Goal: Task Accomplishment & Management: Manage account settings

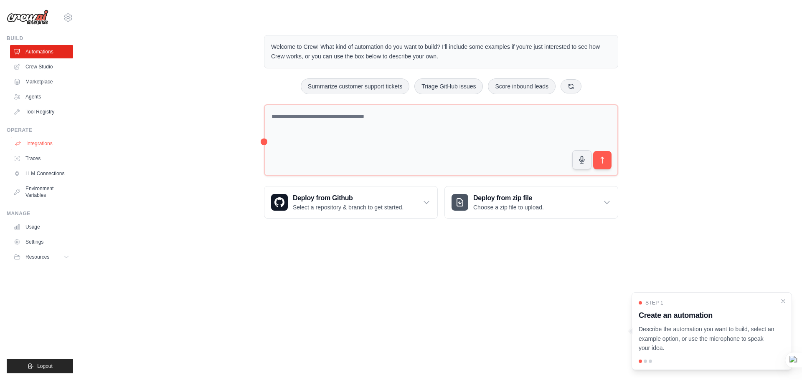
click at [53, 143] on link "Integrations" at bounding box center [42, 143] width 63 height 13
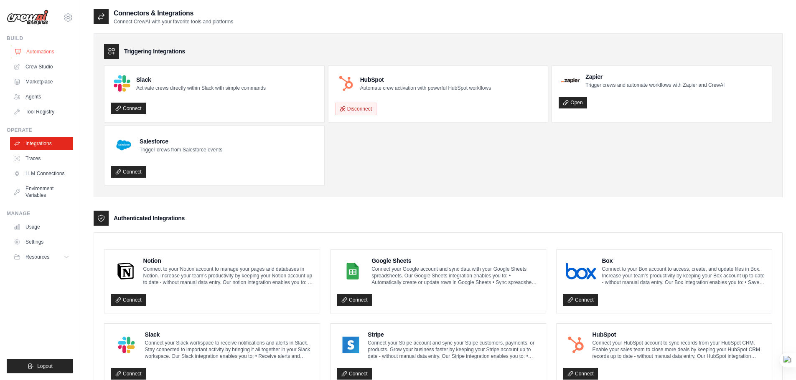
click at [52, 53] on link "Automations" at bounding box center [42, 51] width 63 height 13
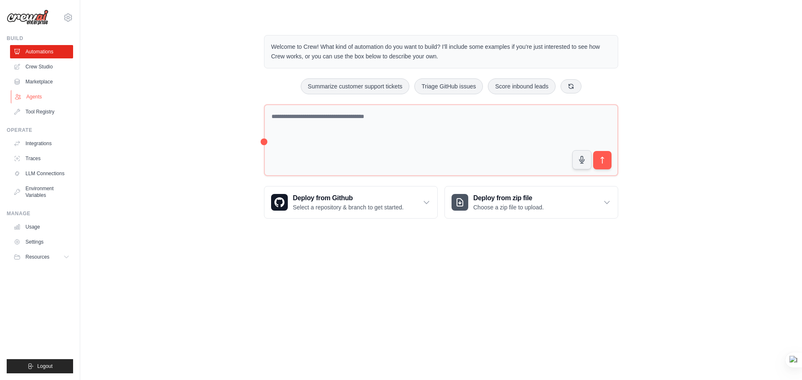
click at [48, 95] on link "Agents" at bounding box center [42, 96] width 63 height 13
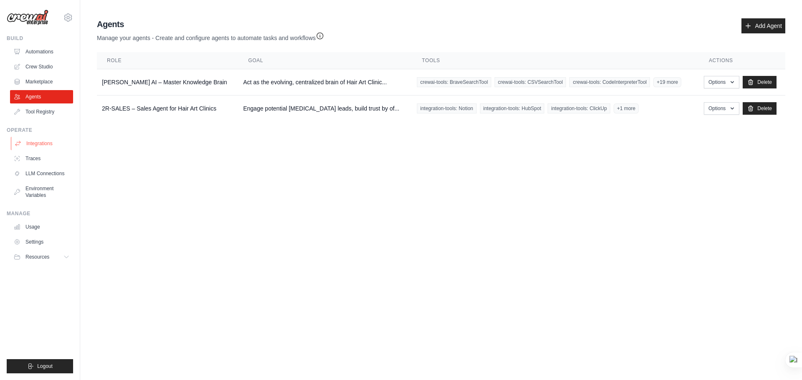
click at [53, 147] on link "Integrations" at bounding box center [42, 143] width 63 height 13
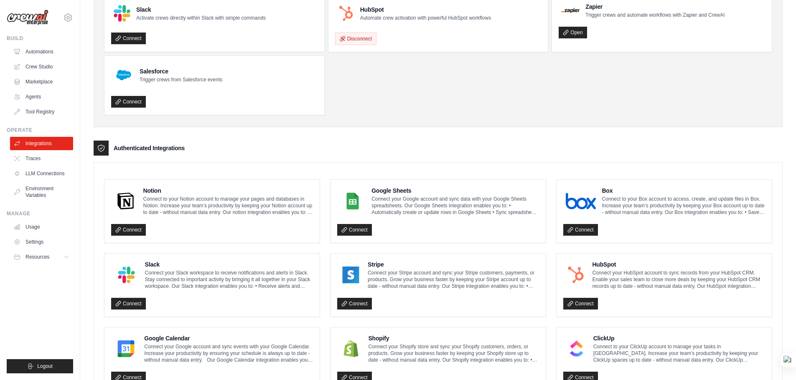
scroll to position [125, 0]
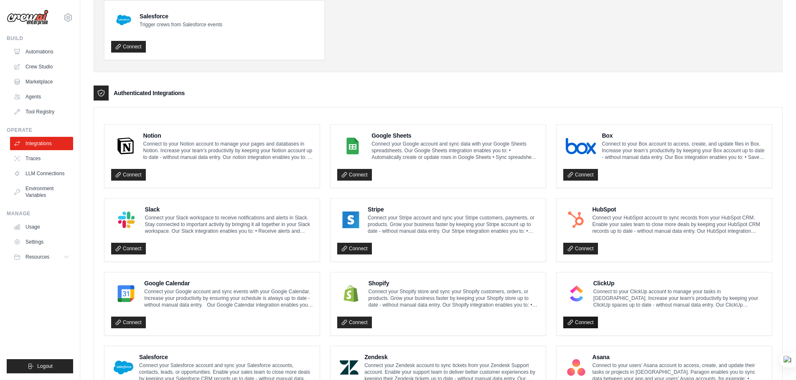
click at [591, 323] on link "Connect" at bounding box center [580, 323] width 35 height 12
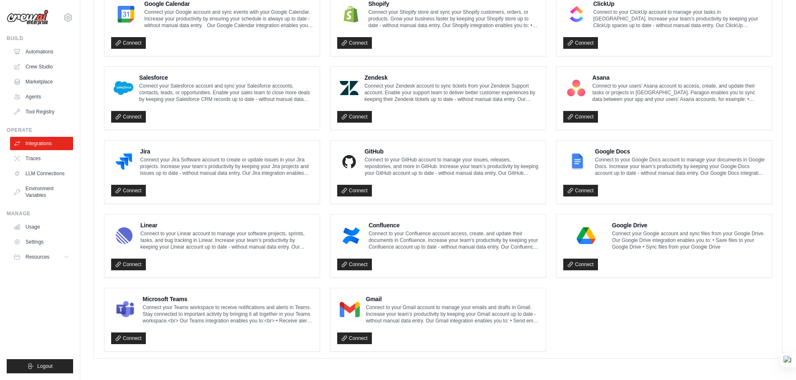
scroll to position [434, 0]
click at [51, 172] on link "LLM Connections" at bounding box center [42, 173] width 63 height 13
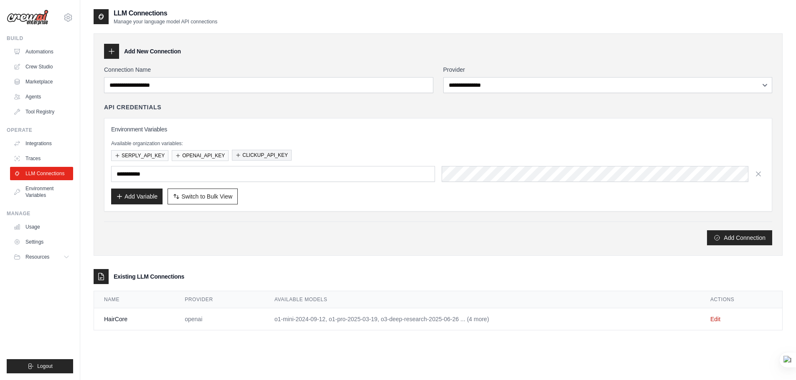
click at [263, 156] on button "CLICKUP_API_KEY" at bounding box center [262, 155] width 60 height 11
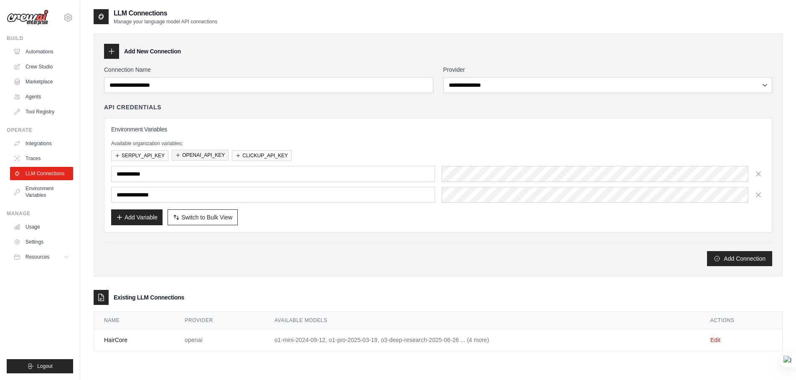
click at [194, 157] on button "OPENAI_API_KEY" at bounding box center [200, 155] width 57 height 11
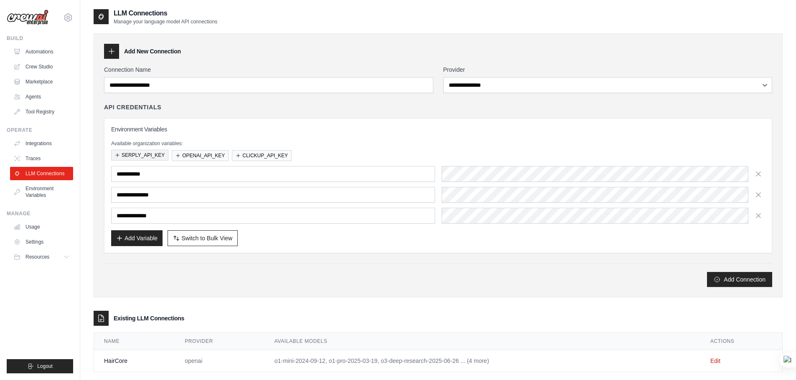
click at [154, 155] on button "SERPLY_API_KEY" at bounding box center [139, 155] width 57 height 11
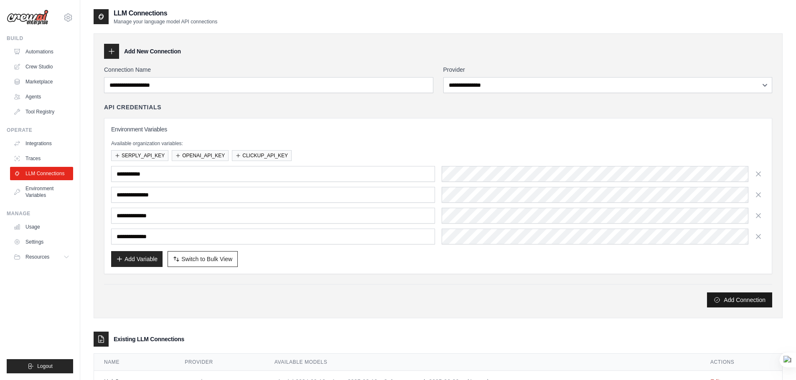
click at [730, 304] on button "Add Connection" at bounding box center [739, 300] width 65 height 15
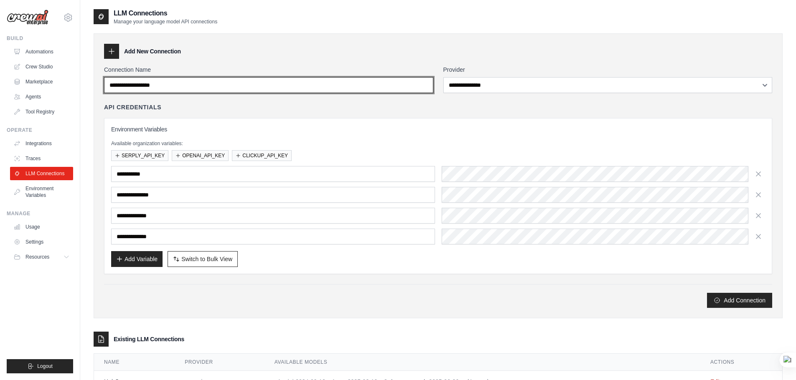
click at [160, 83] on input "Connection Name" at bounding box center [268, 85] width 329 height 16
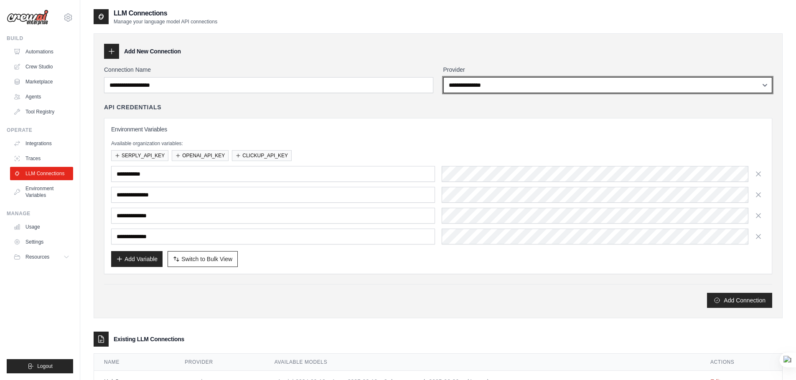
click at [461, 87] on select "**********" at bounding box center [607, 85] width 329 height 16
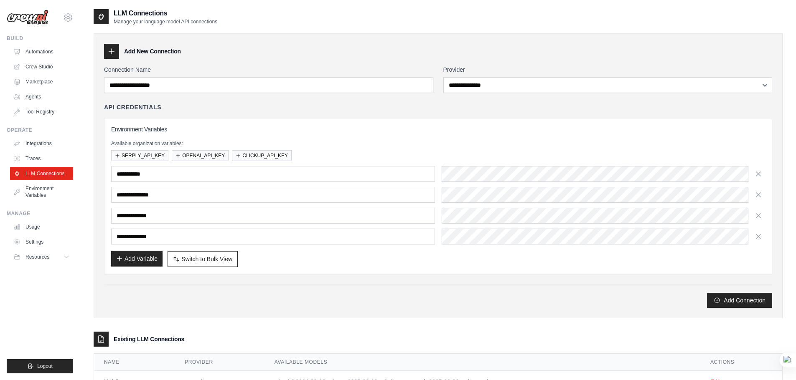
click at [147, 259] on button "Add Variable" at bounding box center [136, 259] width 51 height 16
drag, startPoint x: 161, startPoint y: 280, endPoint x: 180, endPoint y: 246, distance: 39.3
click at [161, 281] on div "**********" at bounding box center [438, 187] width 668 height 243
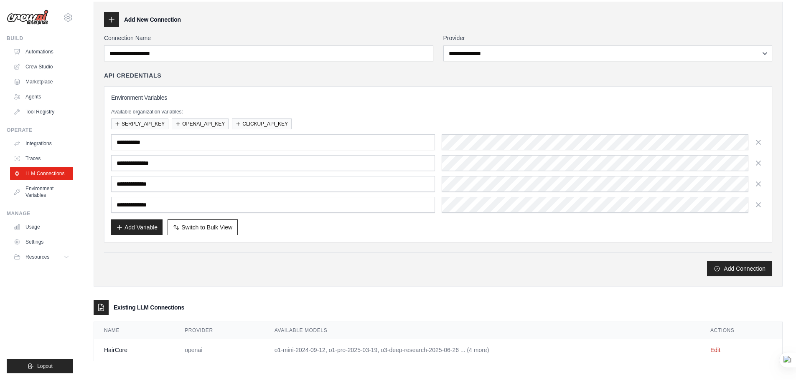
scroll to position [35, 0]
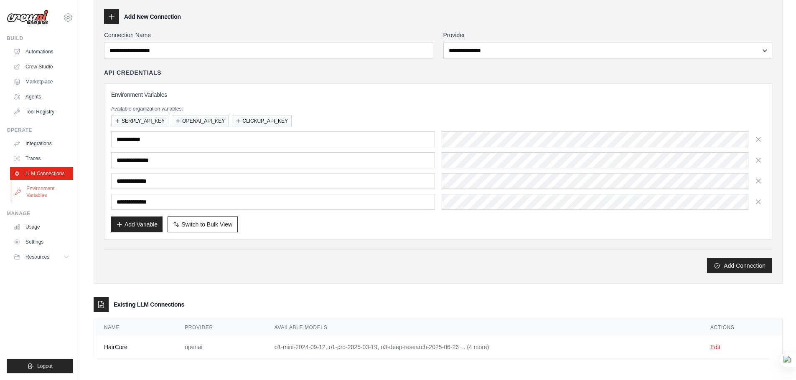
click at [49, 193] on link "Environment Variables" at bounding box center [42, 192] width 63 height 20
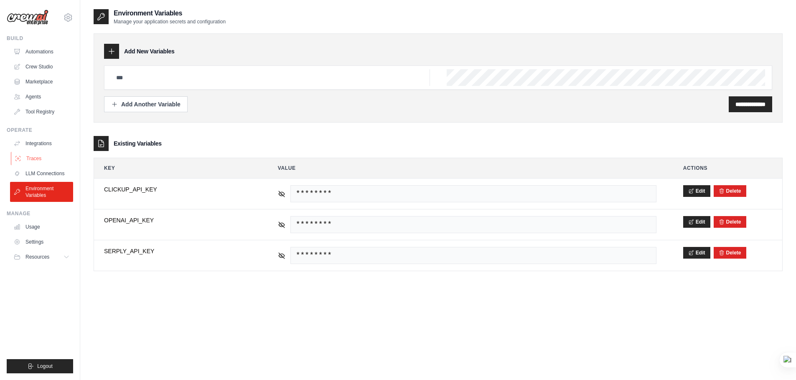
click at [43, 155] on link "Traces" at bounding box center [42, 158] width 63 height 13
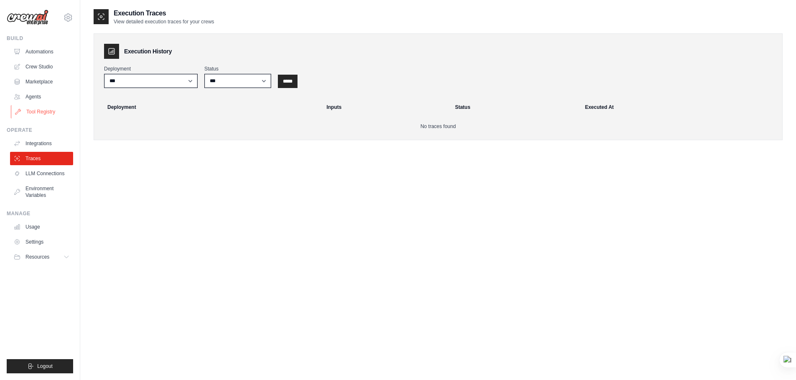
click at [41, 113] on link "Tool Registry" at bounding box center [42, 111] width 63 height 13
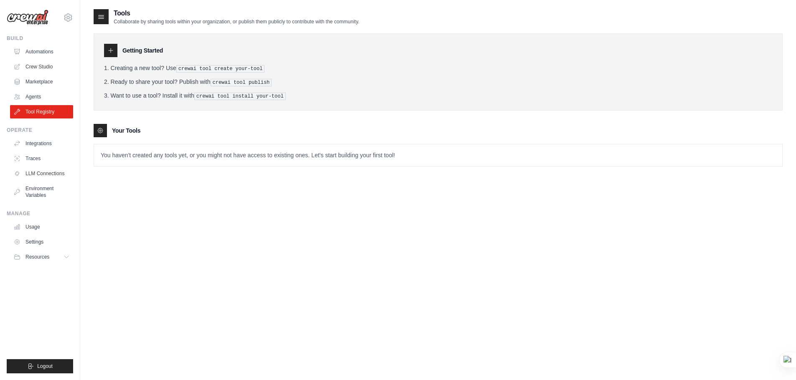
click at [43, 104] on ul "Automations Crew Studio Marketplace Agents Tool Registry" at bounding box center [41, 82] width 63 height 74
click at [44, 96] on link "Agents" at bounding box center [42, 96] width 63 height 13
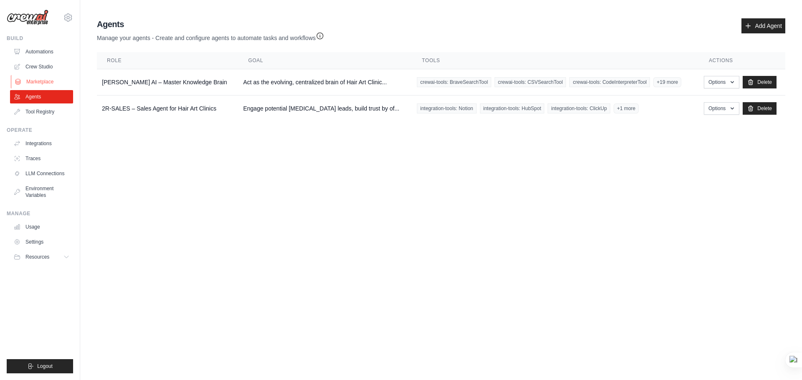
click at [51, 83] on link "Marketplace" at bounding box center [42, 81] width 63 height 13
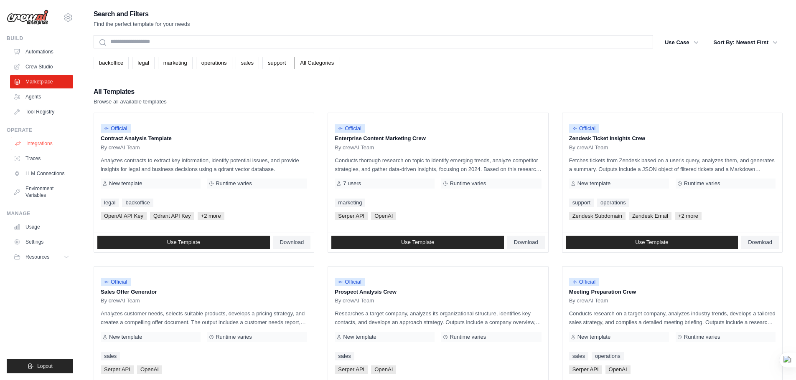
click at [48, 144] on link "Integrations" at bounding box center [42, 143] width 63 height 13
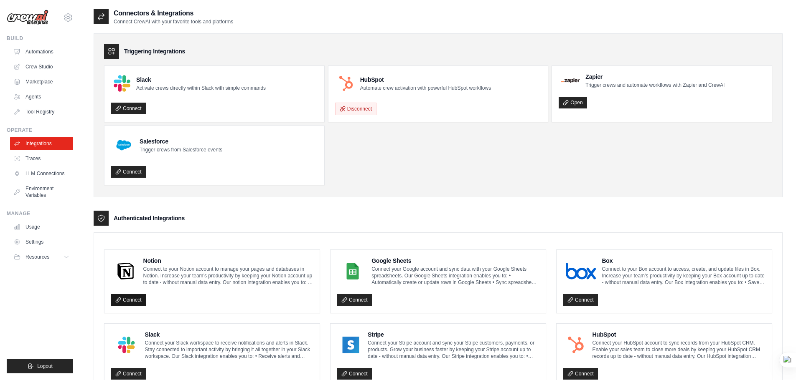
click at [135, 302] on link "Connect" at bounding box center [128, 300] width 35 height 12
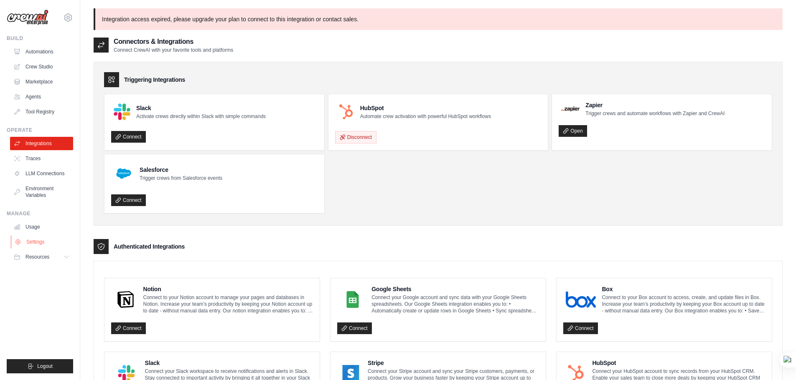
click at [44, 241] on link "Settings" at bounding box center [42, 242] width 63 height 13
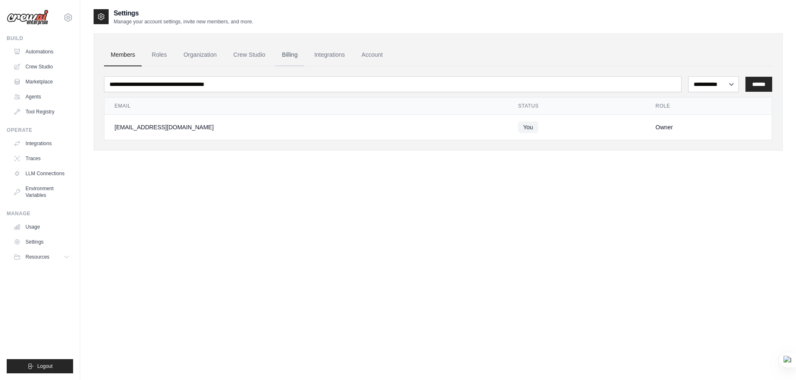
click at [294, 56] on link "Billing" at bounding box center [289, 55] width 29 height 23
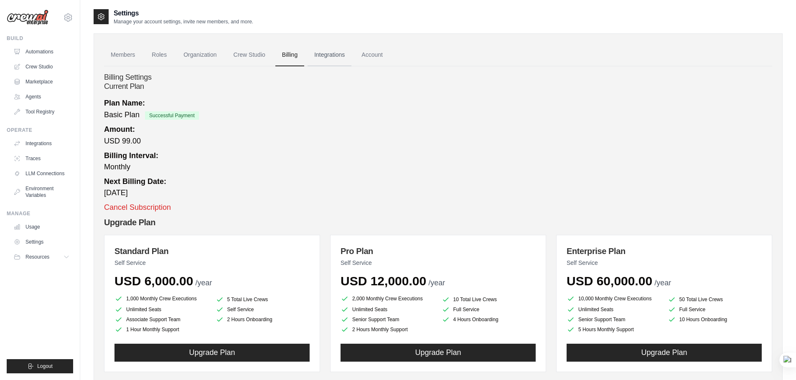
click at [335, 56] on link "Integrations" at bounding box center [329, 55] width 44 height 23
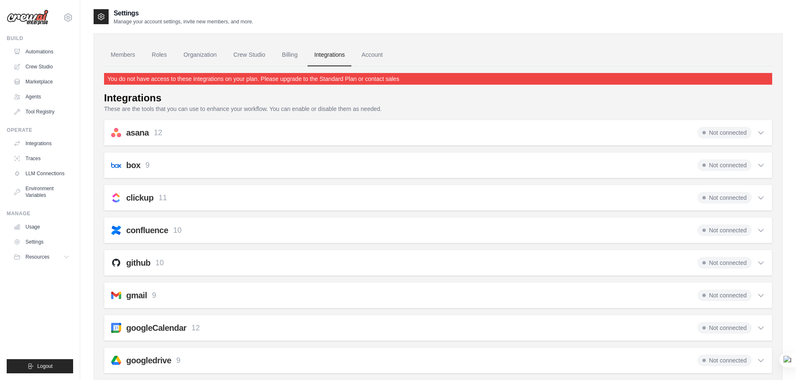
click at [342, 78] on link "You do not have access to these integrations on your plan. Please upgrade to th…" at bounding box center [253, 79] width 292 height 7
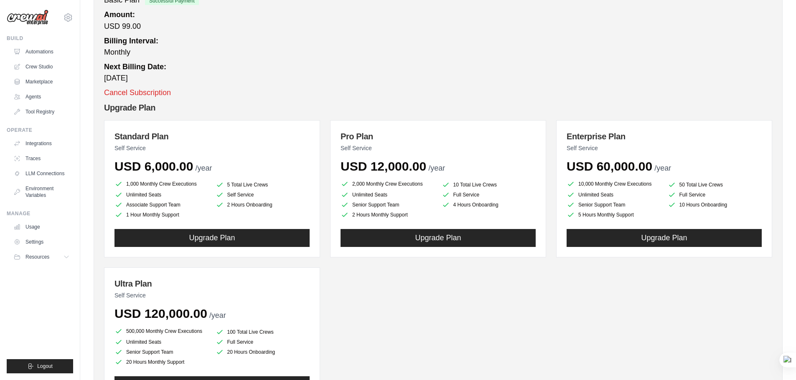
scroll to position [167, 0]
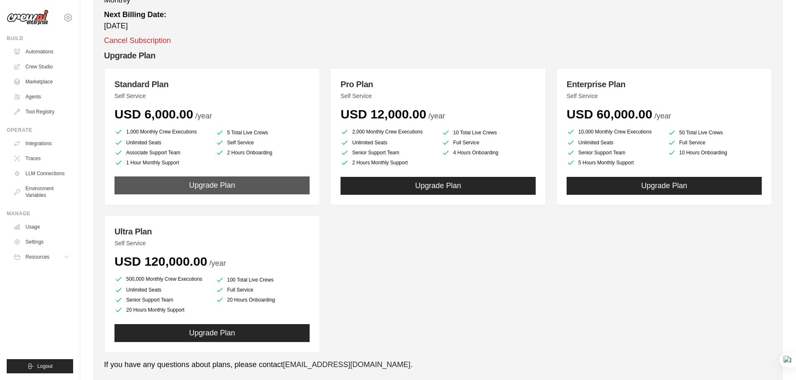
click at [213, 186] on button "Upgrade Plan" at bounding box center [211, 186] width 195 height 18
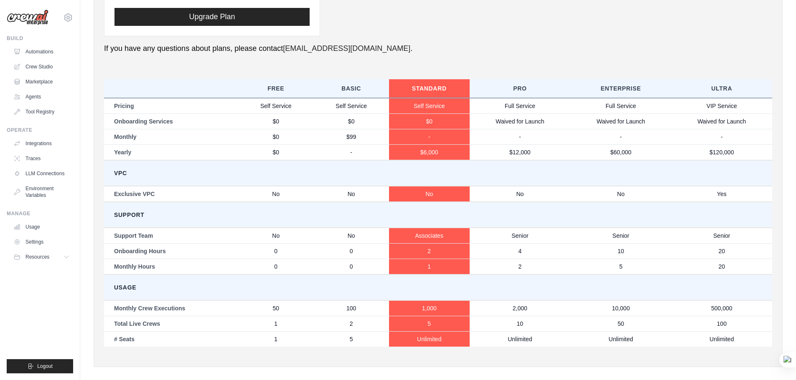
scroll to position [492, 0]
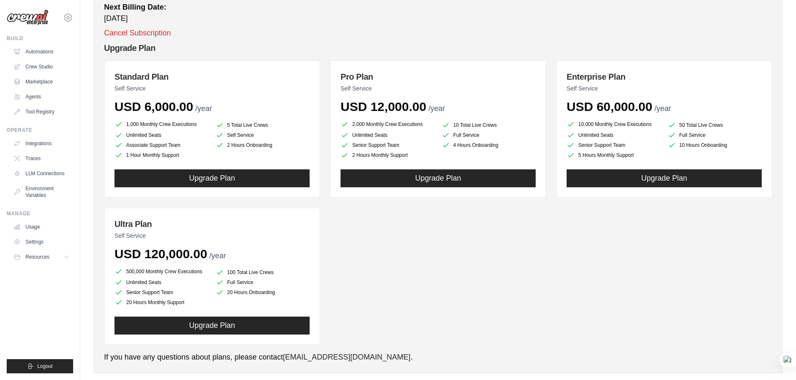
scroll to position [190, 0]
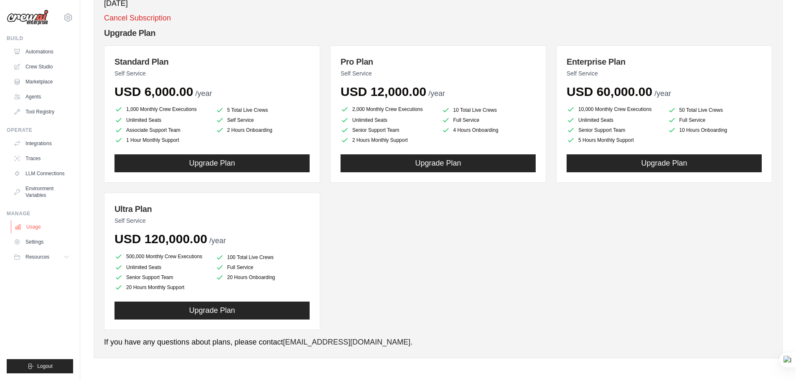
click at [59, 223] on link "Usage" at bounding box center [42, 227] width 63 height 13
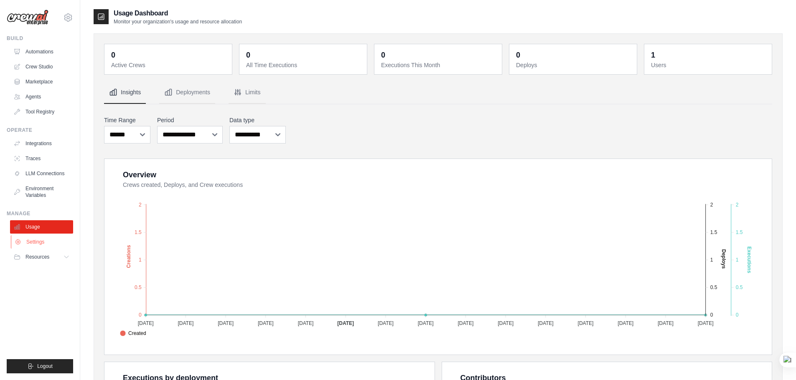
click at [48, 243] on link "Settings" at bounding box center [42, 242] width 63 height 13
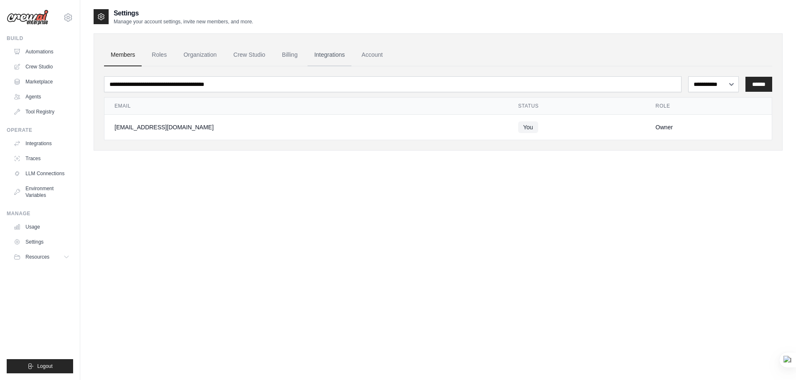
click at [326, 60] on link "Integrations" at bounding box center [329, 55] width 44 height 23
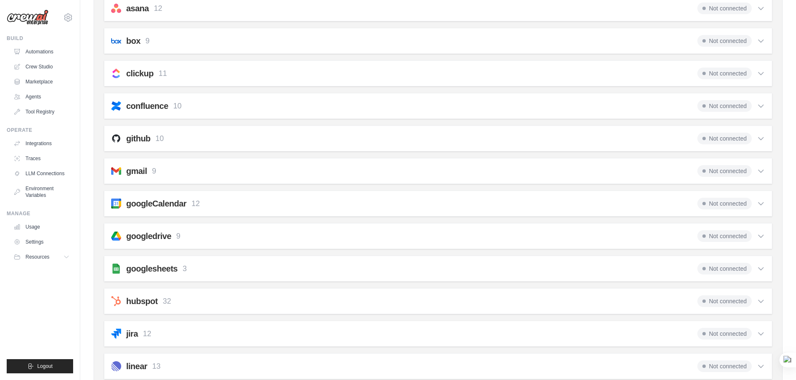
scroll to position [125, 0]
click at [759, 167] on icon at bounding box center [760, 170] width 8 height 8
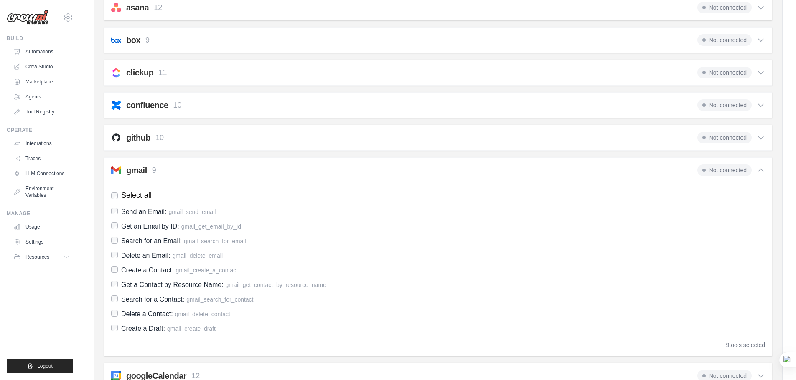
click at [63, 119] on ul "Build Automations Crew Studio Marketplace Agents" at bounding box center [40, 204] width 66 height 339
click at [56, 109] on link "Tool Registry" at bounding box center [42, 111] width 63 height 13
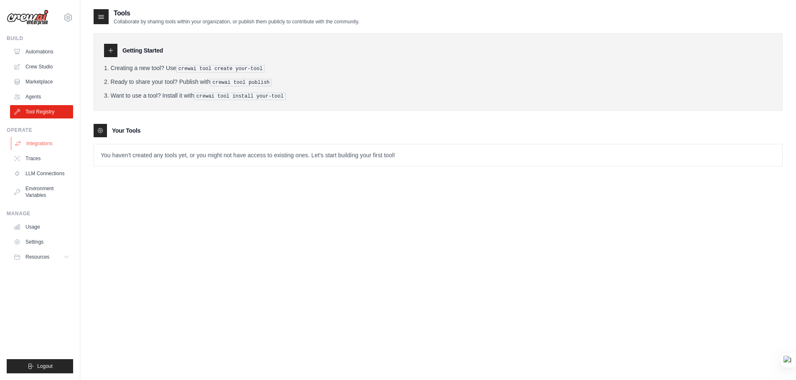
click at [49, 140] on link "Integrations" at bounding box center [42, 143] width 63 height 13
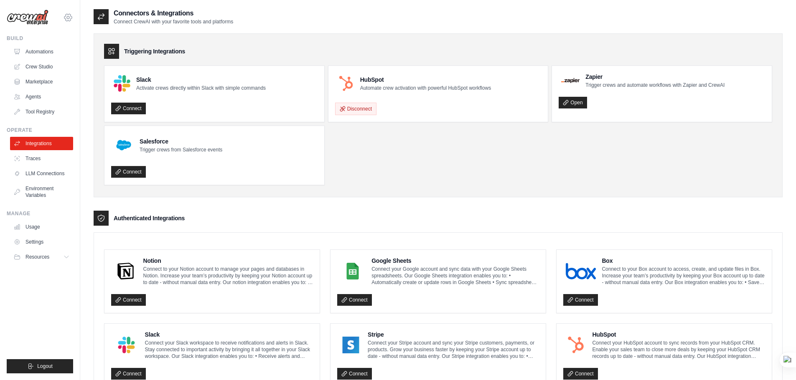
click at [67, 19] on icon at bounding box center [68, 18] width 10 height 10
click at [68, 63] on link "Settings" at bounding box center [68, 56] width 74 height 15
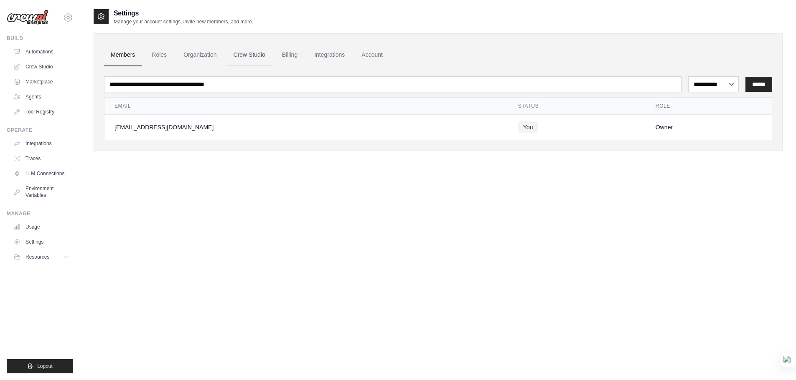
click at [252, 57] on link "Crew Studio" at bounding box center [249, 55] width 45 height 23
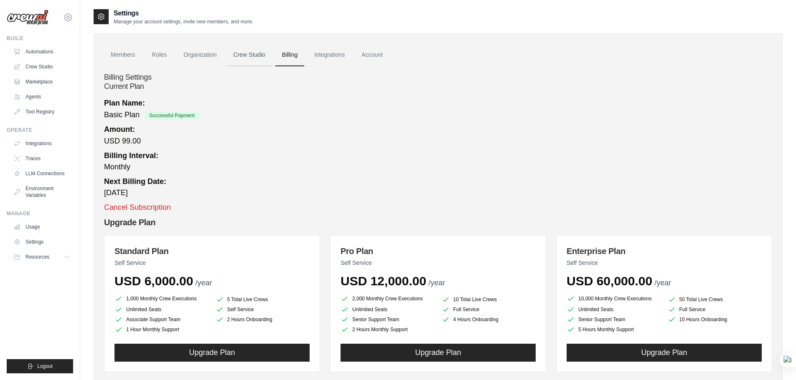
click at [251, 54] on link "Crew Studio" at bounding box center [249, 55] width 45 height 23
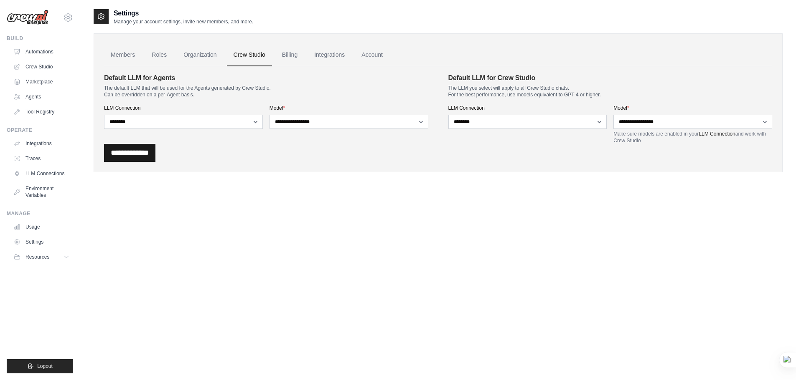
click at [155, 157] on input "**********" at bounding box center [129, 153] width 51 height 18
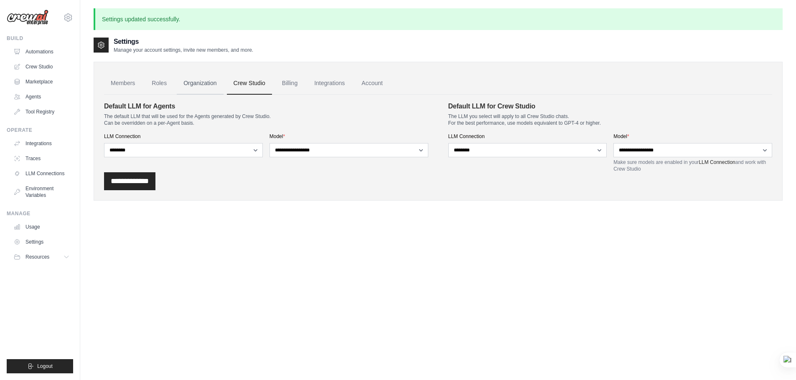
click at [191, 83] on link "Organization" at bounding box center [200, 83] width 46 height 23
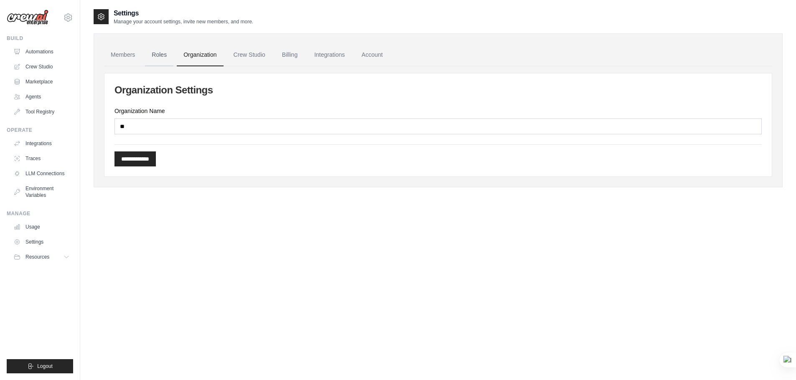
click at [165, 63] on link "Roles" at bounding box center [159, 55] width 28 height 23
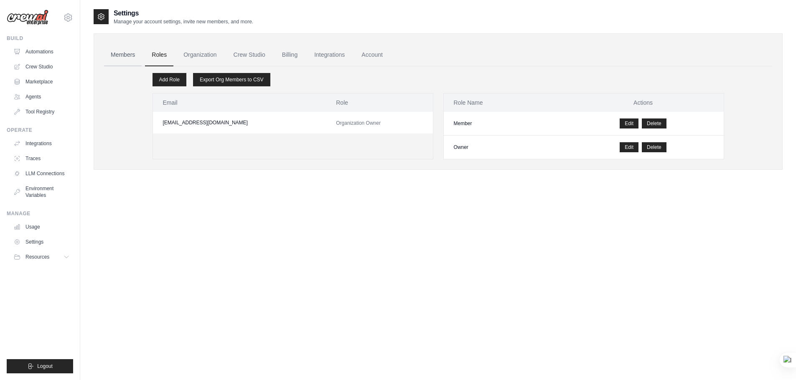
click at [115, 54] on link "Members" at bounding box center [123, 55] width 38 height 23
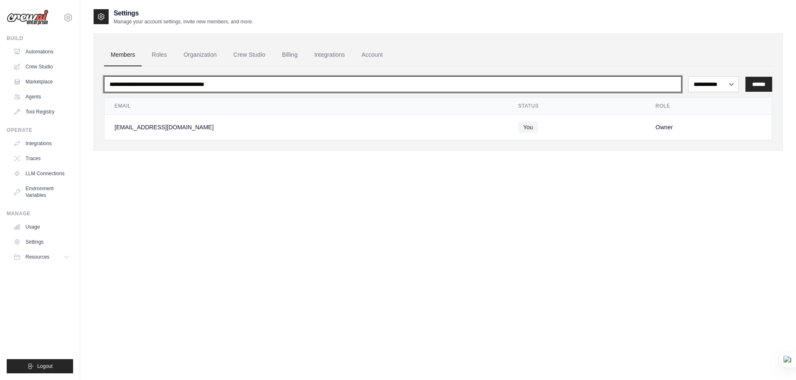
click at [228, 84] on input "email" at bounding box center [392, 84] width 577 height 16
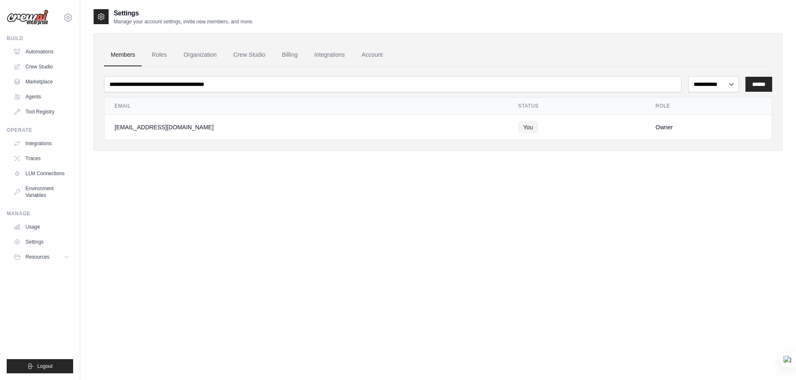
drag, startPoint x: 272, startPoint y: 193, endPoint x: 258, endPoint y: 184, distance: 16.5
click at [268, 190] on div "**********" at bounding box center [438, 198] width 689 height 380
click at [50, 53] on link "Automations" at bounding box center [42, 51] width 63 height 13
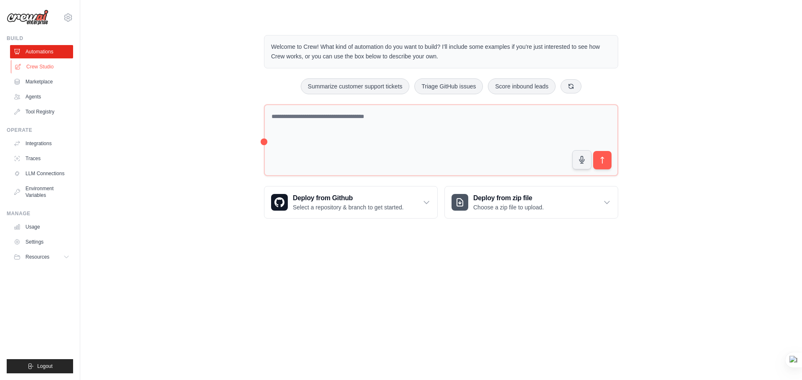
click at [56, 66] on link "Crew Studio" at bounding box center [42, 66] width 63 height 13
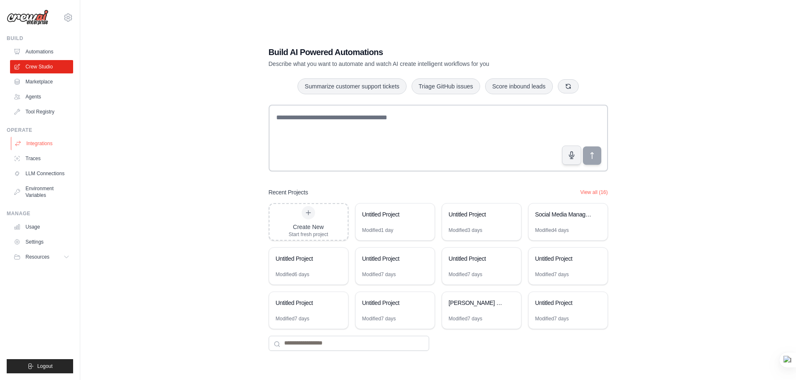
click at [54, 147] on link "Integrations" at bounding box center [42, 143] width 63 height 13
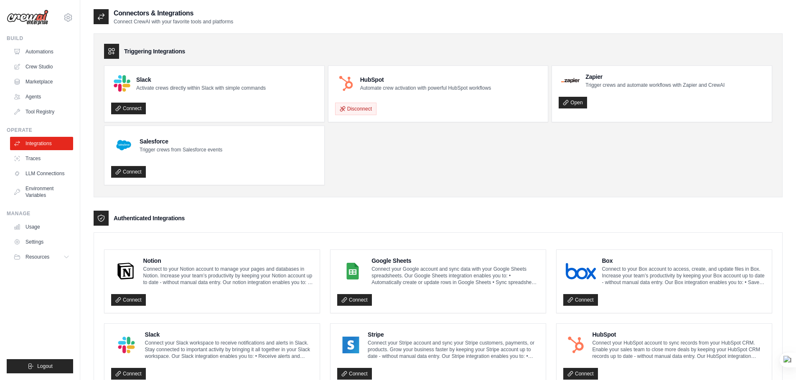
click at [36, 15] on img at bounding box center [28, 18] width 42 height 16
click at [45, 259] on span "Resources" at bounding box center [38, 257] width 24 height 7
click at [44, 241] on link "Settings" at bounding box center [42, 242] width 63 height 13
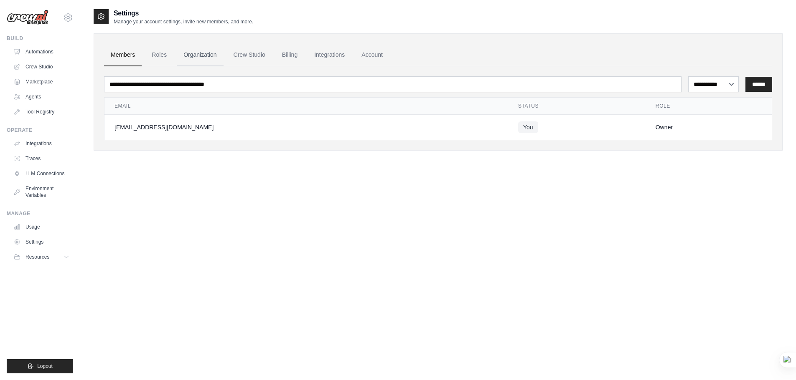
click at [204, 54] on link "Organization" at bounding box center [200, 55] width 46 height 23
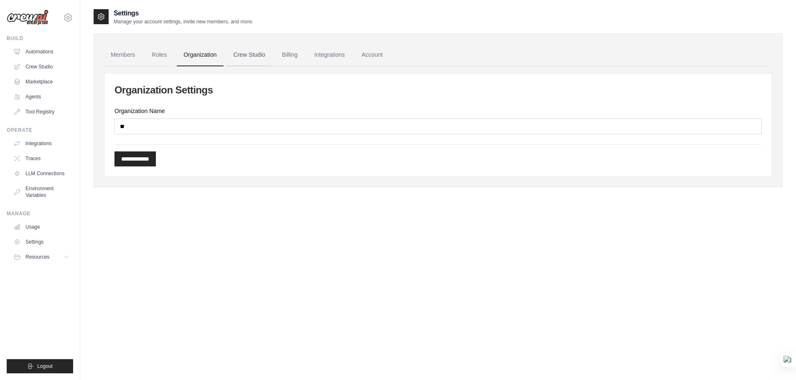
click at [254, 57] on link "Crew Studio" at bounding box center [249, 55] width 45 height 23
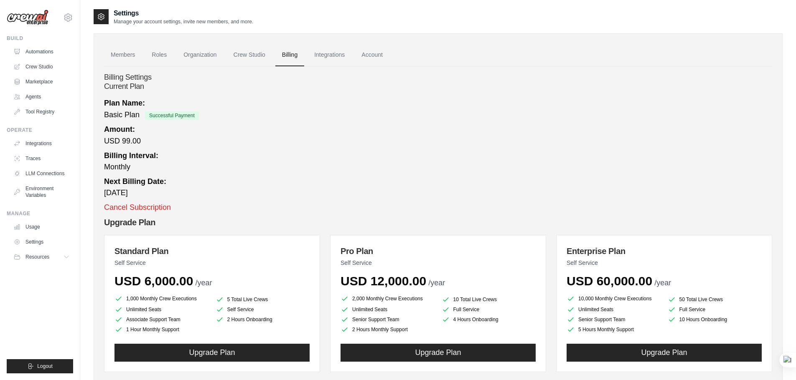
click at [183, 115] on div "Current Plan Plan Name: Basic Plan Successful Payment Amount: USD 99.00 Billing…" at bounding box center [438, 310] width 668 height 456
click at [215, 123] on html "[EMAIL_ADDRESS][DOMAIN_NAME] Settings Build Automations Crew Studio" at bounding box center [398, 304] width 796 height 609
click at [340, 55] on link "Integrations" at bounding box center [329, 55] width 44 height 23
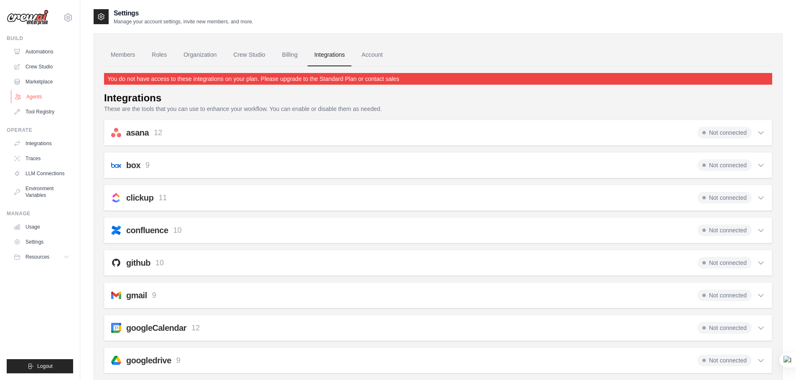
click at [51, 97] on link "Agents" at bounding box center [42, 96] width 63 height 13
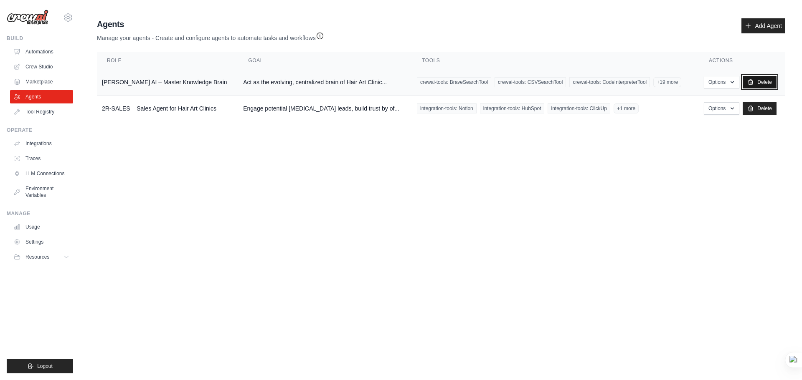
click at [770, 79] on link "Delete" at bounding box center [760, 82] width 34 height 13
click at [52, 114] on link "Tool Registry" at bounding box center [42, 111] width 63 height 13
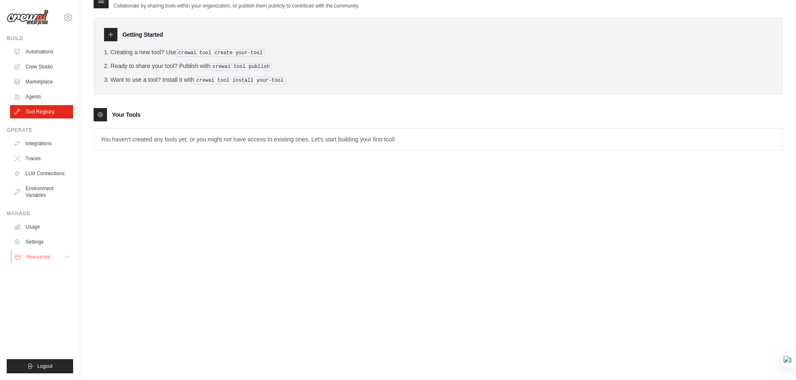
scroll to position [17, 0]
click at [56, 364] on button "Logout" at bounding box center [40, 367] width 66 height 14
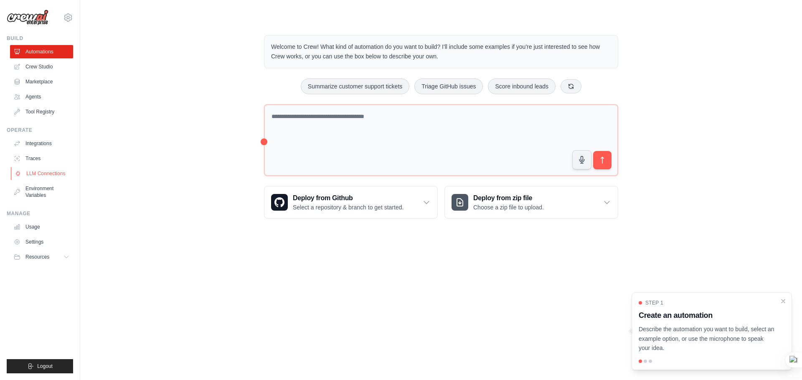
click at [53, 172] on link "LLM Connections" at bounding box center [42, 173] width 63 height 13
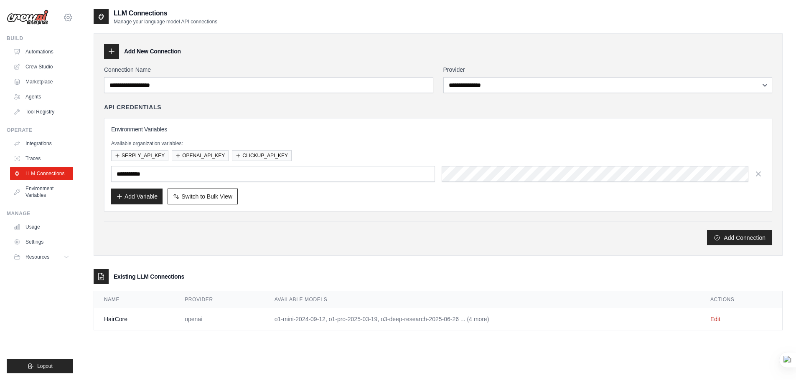
click at [71, 18] on icon at bounding box center [68, 17] width 8 height 7
click at [58, 54] on link "Settings" at bounding box center [68, 56] width 74 height 15
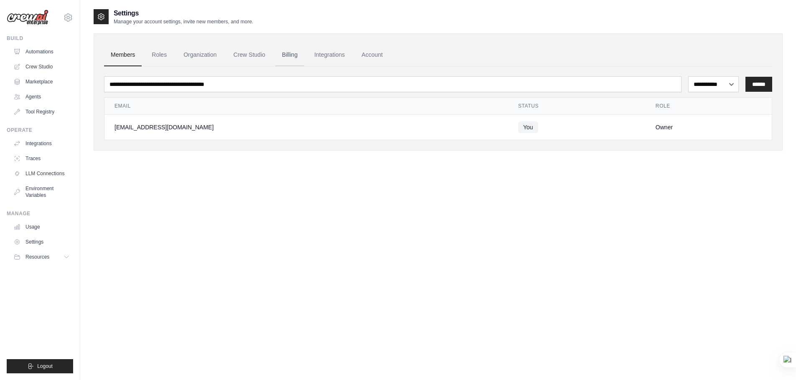
click at [288, 56] on link "Billing" at bounding box center [289, 55] width 29 height 23
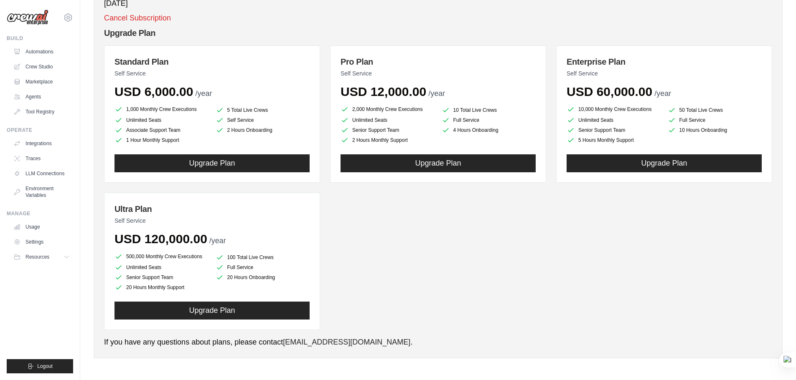
click at [308, 340] on link "support@crewai.com" at bounding box center [346, 342] width 127 height 8
click at [336, 342] on link "[EMAIL_ADDRESS][DOMAIN_NAME]" at bounding box center [346, 342] width 127 height 8
click at [475, 287] on div "Standard Plan Self Service USD 6,000.00 /year 1,000 Monthly Crew Executions 5 T…" at bounding box center [438, 188] width 668 height 285
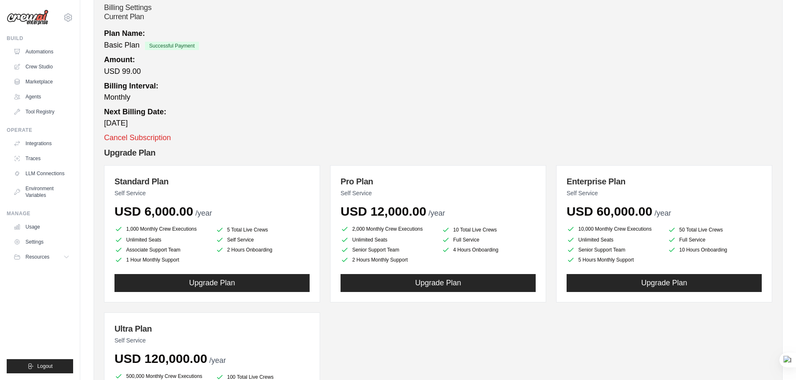
scroll to position [23, 0]
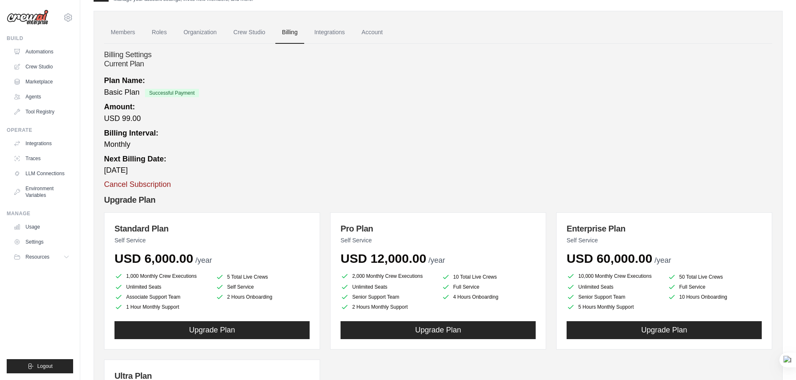
click at [169, 185] on button "Cancel Subscription" at bounding box center [137, 184] width 67 height 11
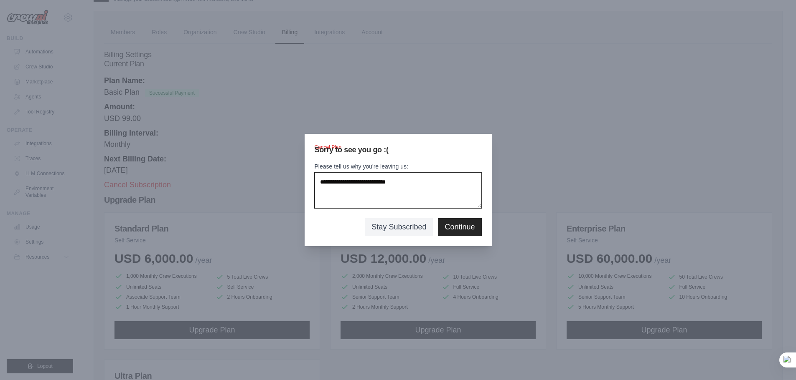
click at [435, 191] on textarea "Please tell us why you're leaving us:" at bounding box center [397, 190] width 167 height 36
click at [418, 190] on textarea "Please tell us why you're leaving us:" at bounding box center [397, 190] width 167 height 36
paste textarea "**********"
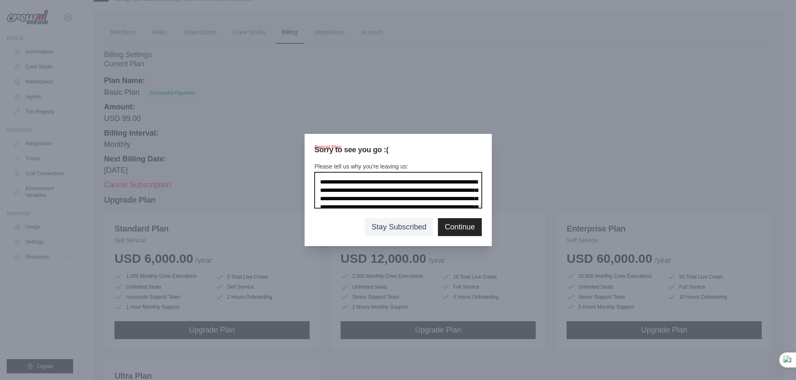
scroll to position [36, 0]
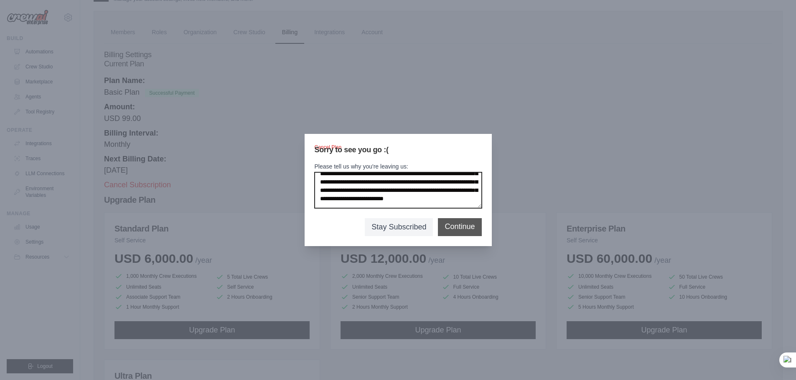
type textarea "**********"
click at [460, 226] on button "Continue" at bounding box center [459, 226] width 30 height 11
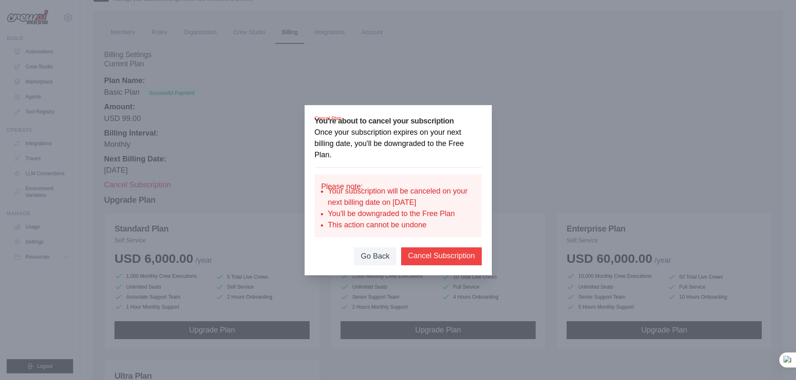
click at [428, 259] on button "Cancel Subscription" at bounding box center [441, 256] width 67 height 11
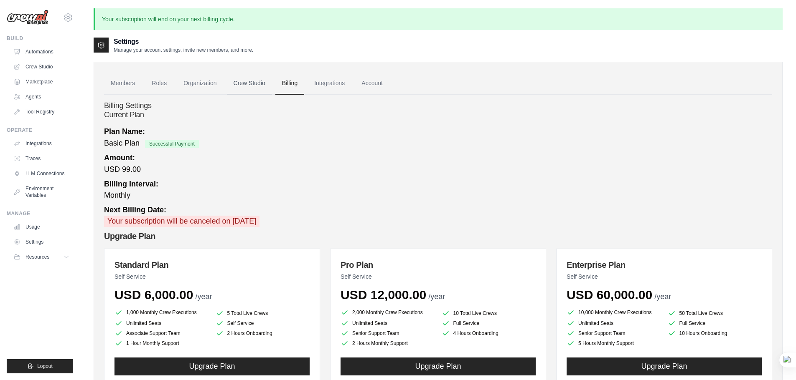
click at [263, 81] on link "Crew Studio" at bounding box center [249, 83] width 45 height 23
